Goal: Task Accomplishment & Management: Use online tool/utility

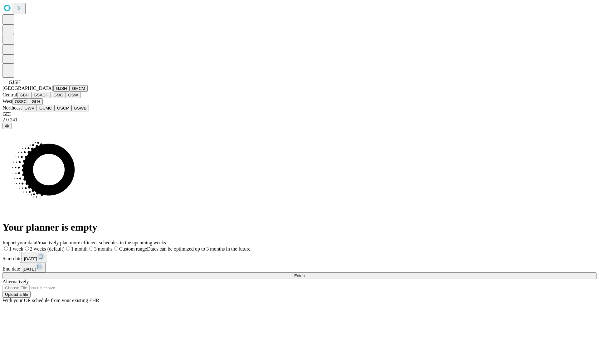
click at [53, 92] on button "GJSH" at bounding box center [61, 88] width 16 height 7
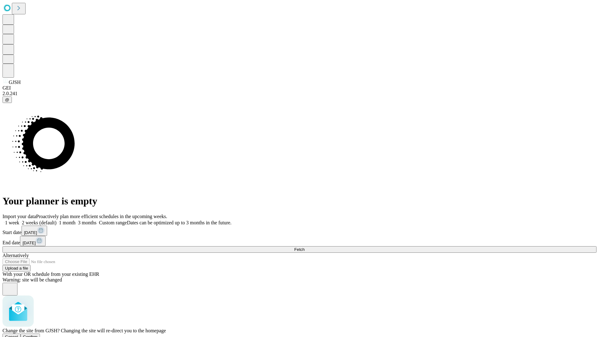
click at [38, 335] on span "Confirm" at bounding box center [30, 337] width 15 height 5
click at [19, 220] on label "1 week" at bounding box center [10, 222] width 17 height 5
click at [305, 247] on span "Fetch" at bounding box center [299, 249] width 10 height 5
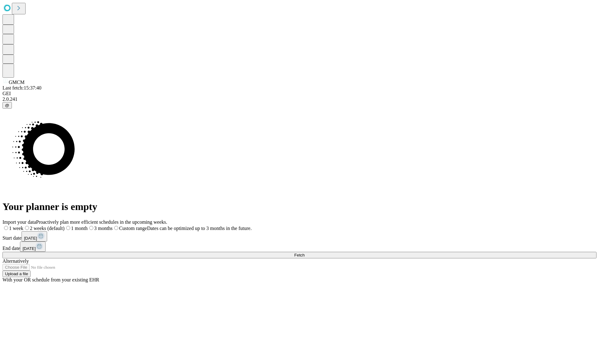
click at [23, 226] on label "1 week" at bounding box center [12, 228] width 21 height 5
click at [305, 253] on span "Fetch" at bounding box center [299, 255] width 10 height 5
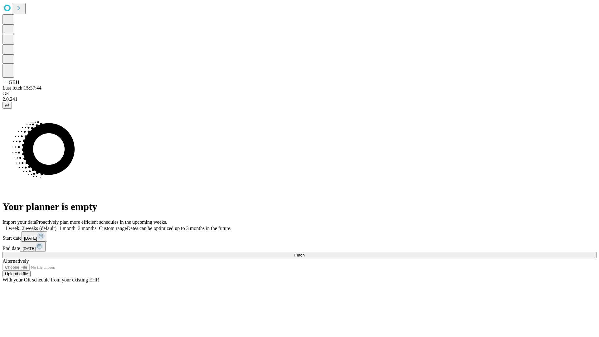
click at [305, 253] on span "Fetch" at bounding box center [299, 255] width 10 height 5
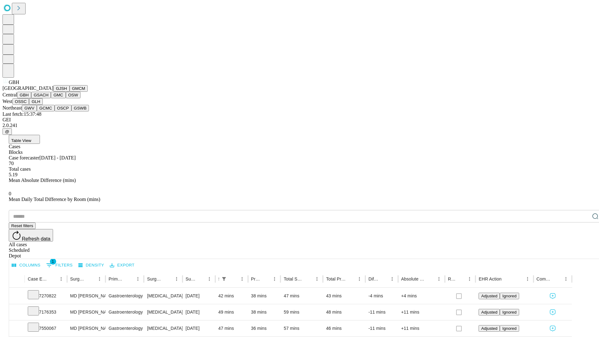
click at [48, 98] on button "GSACH" at bounding box center [41, 95] width 20 height 7
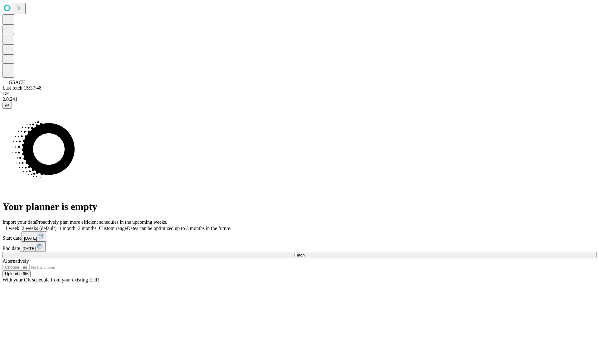
click at [305, 253] on span "Fetch" at bounding box center [299, 255] width 10 height 5
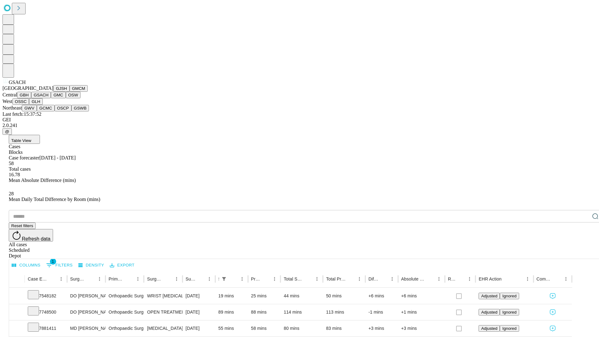
click at [51, 98] on button "GMC" at bounding box center [58, 95] width 15 height 7
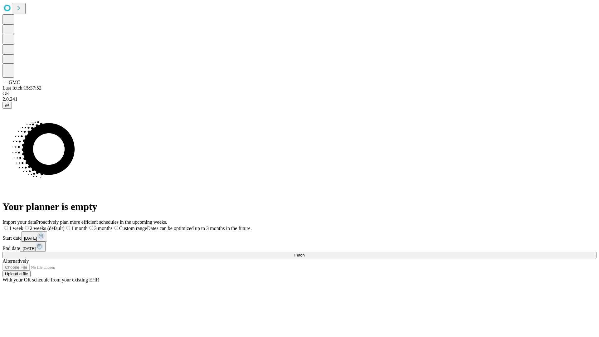
click at [23, 226] on label "1 week" at bounding box center [12, 228] width 21 height 5
click at [305, 253] on span "Fetch" at bounding box center [299, 255] width 10 height 5
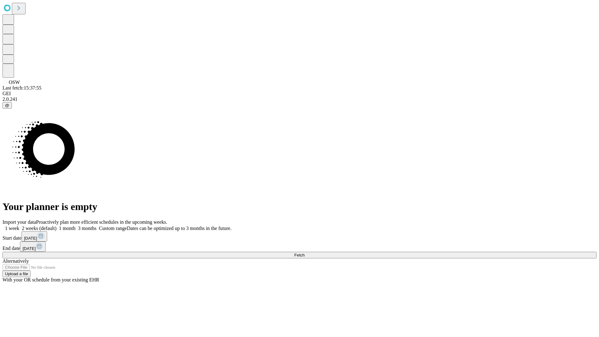
click at [19, 226] on label "1 week" at bounding box center [10, 228] width 17 height 5
click at [305, 253] on span "Fetch" at bounding box center [299, 255] width 10 height 5
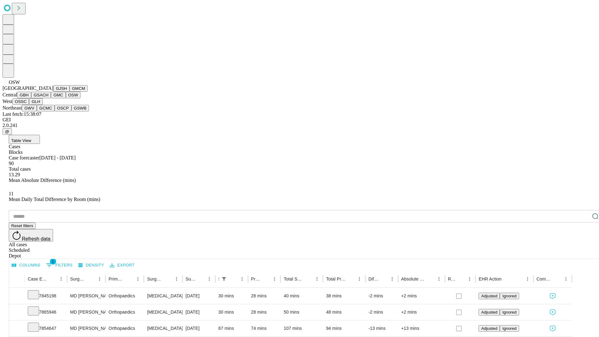
click at [29, 105] on button "OSSC" at bounding box center [20, 101] width 17 height 7
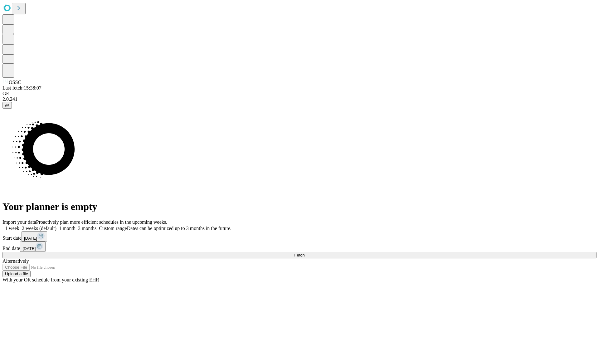
click at [305, 253] on span "Fetch" at bounding box center [299, 255] width 10 height 5
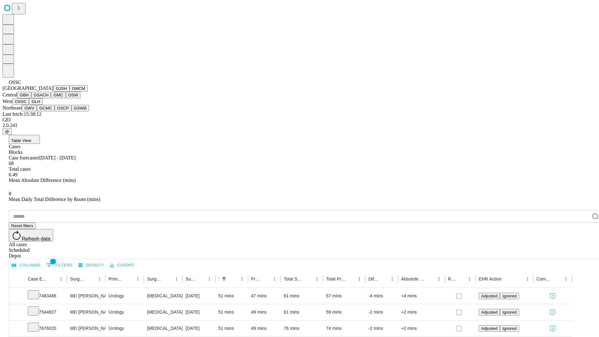
click at [42, 105] on button "GLH" at bounding box center [35, 101] width 13 height 7
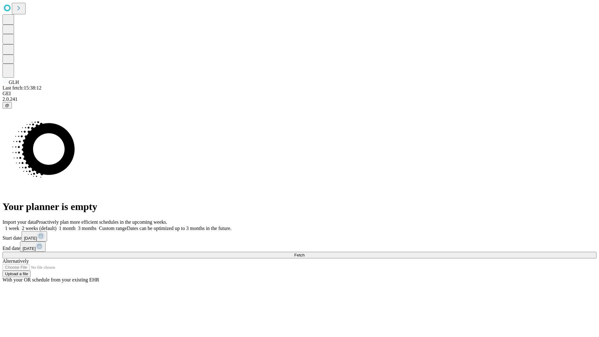
click at [19, 226] on label "1 week" at bounding box center [10, 228] width 17 height 5
click at [305, 253] on span "Fetch" at bounding box center [299, 255] width 10 height 5
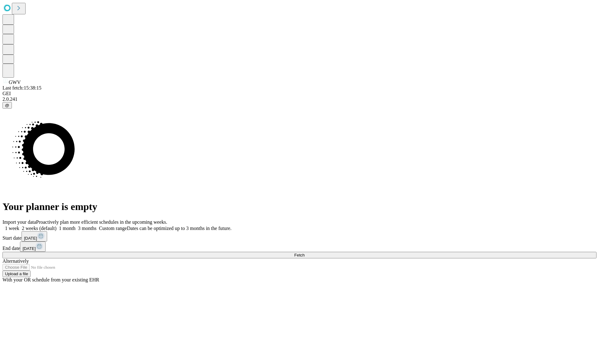
click at [19, 226] on label "1 week" at bounding box center [10, 228] width 17 height 5
click at [305, 253] on span "Fetch" at bounding box center [299, 255] width 10 height 5
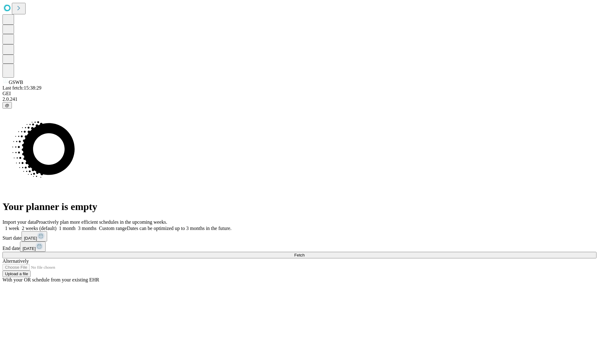
click at [19, 226] on label "1 week" at bounding box center [10, 228] width 17 height 5
click at [305, 253] on span "Fetch" at bounding box center [299, 255] width 10 height 5
